Goal: Task Accomplishment & Management: Manage account settings

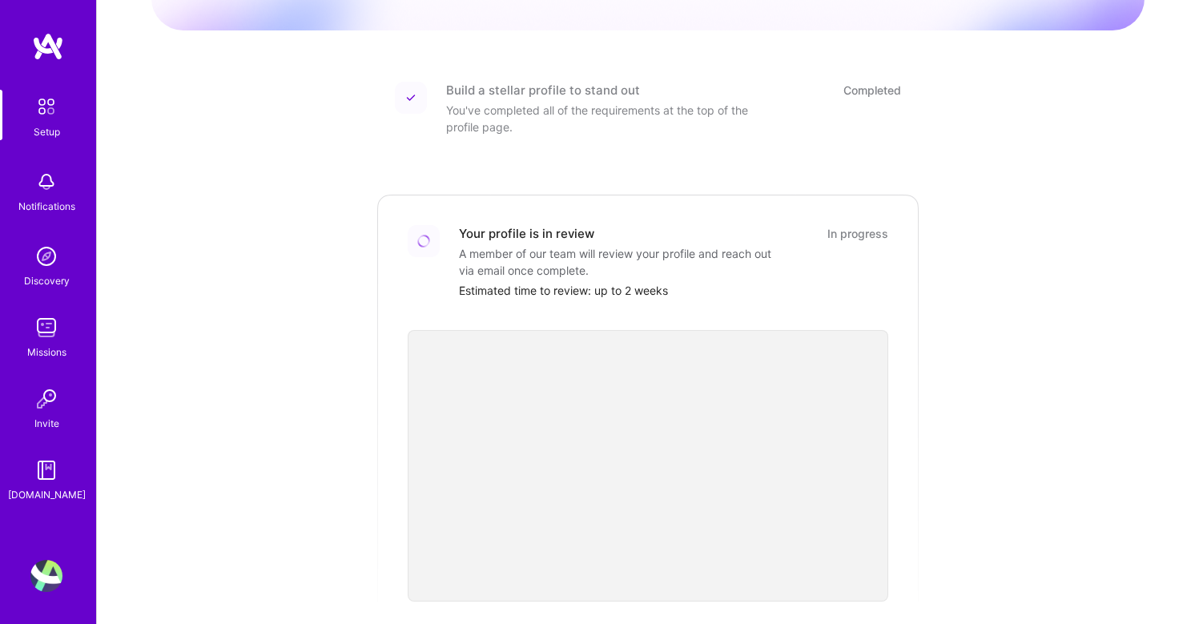
scroll to position [177, 0]
click at [0, 90] on link "Setup" at bounding box center [46, 115] width 99 height 50
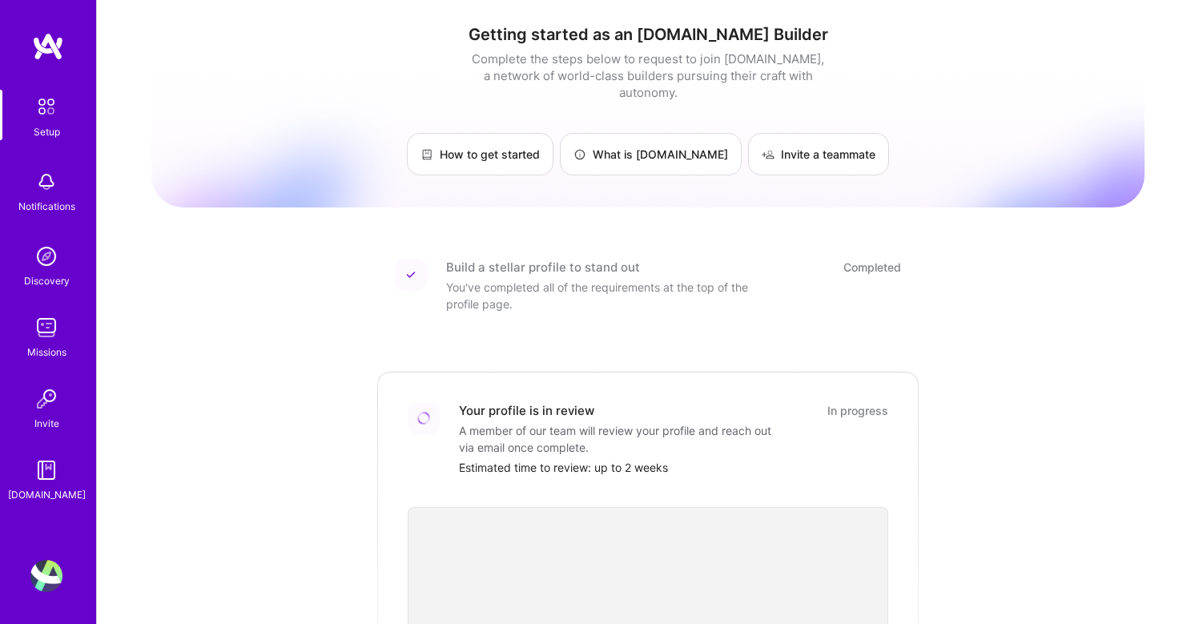
scroll to position [312, 0]
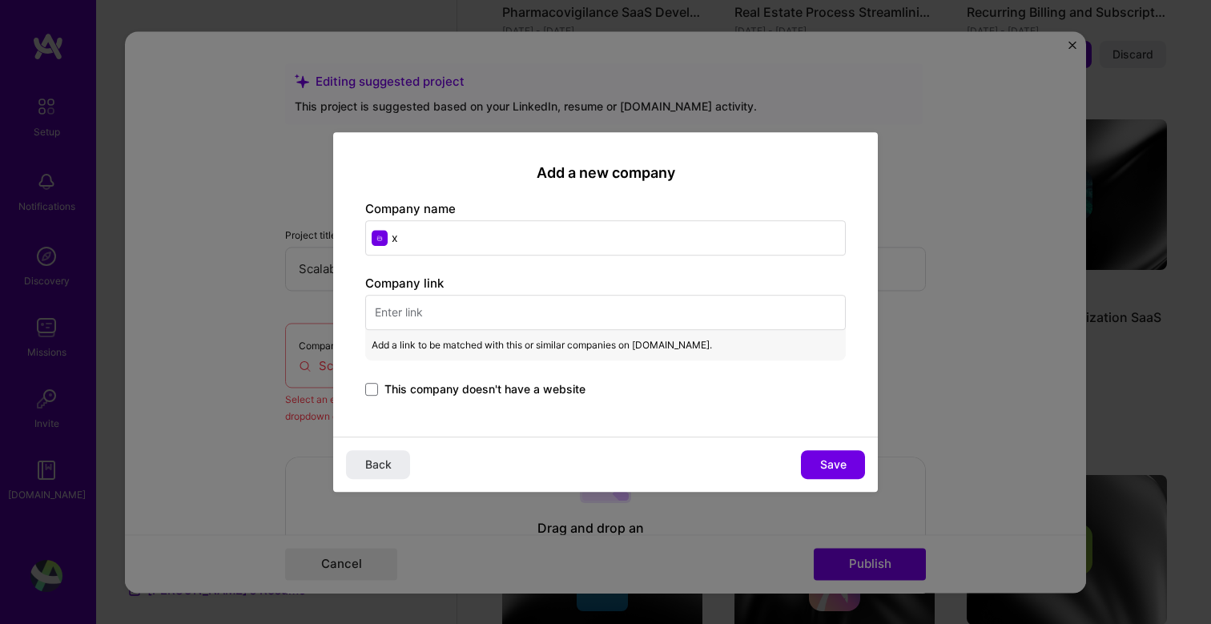
scroll to position [105, 0]
